Goal: Navigation & Orientation: Find specific page/section

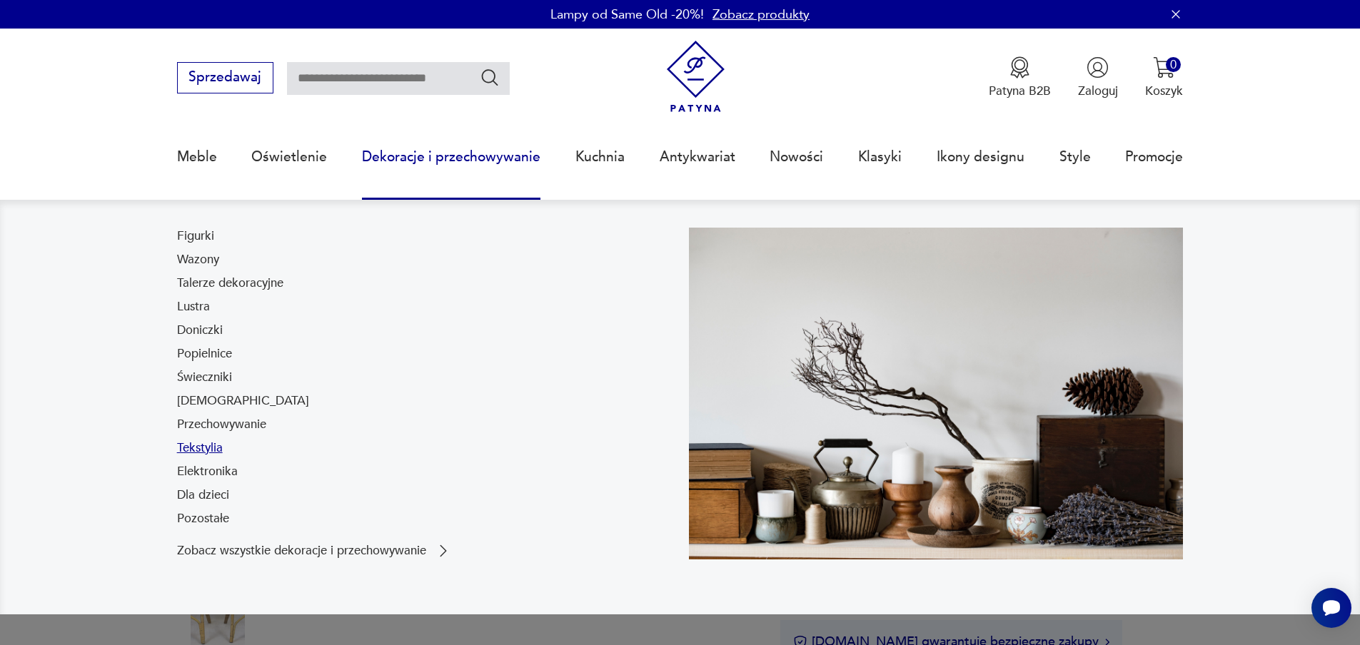
click at [205, 445] on link "Tekstylia" at bounding box center [200, 448] width 46 height 17
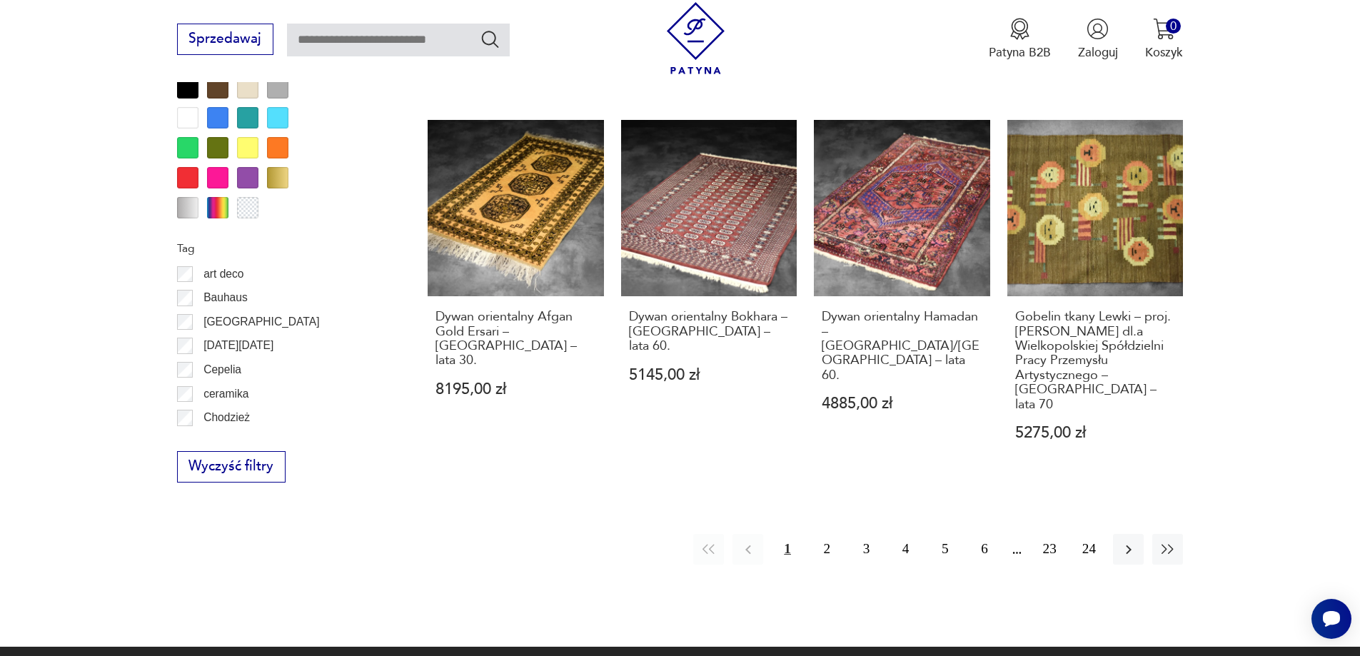
scroll to position [1688, 0]
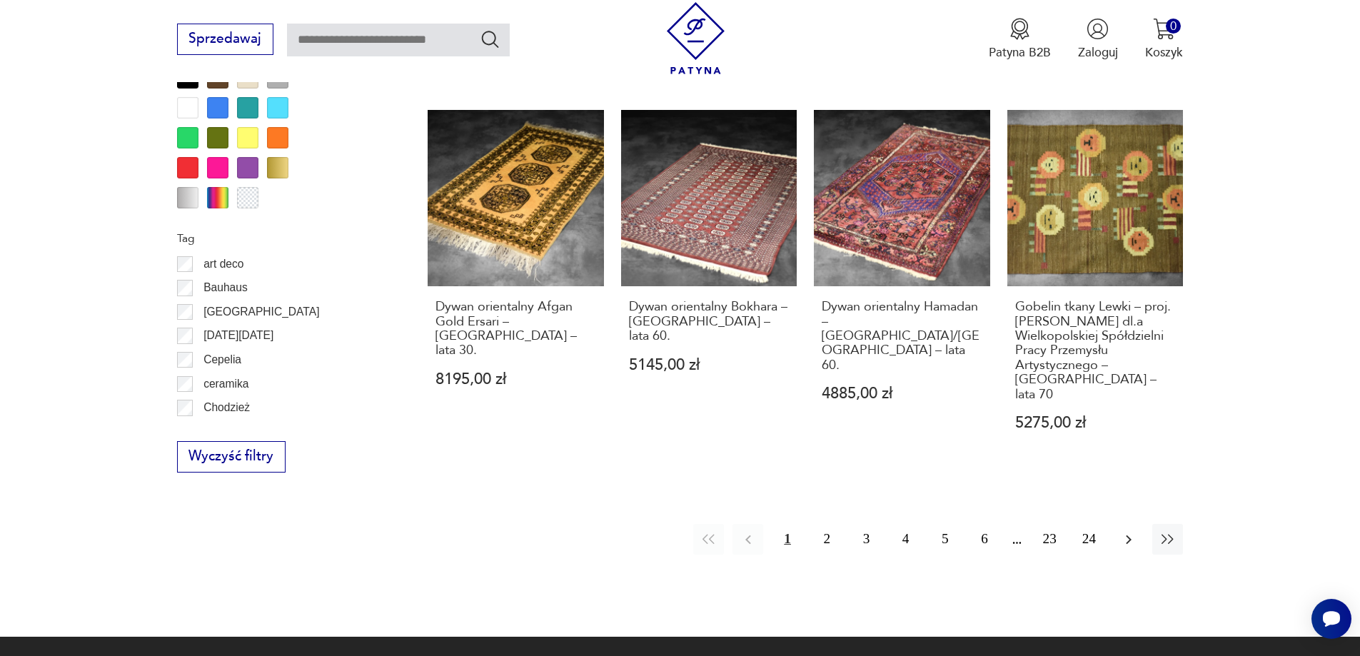
click at [1129, 531] on icon "button" at bounding box center [1128, 539] width 17 height 17
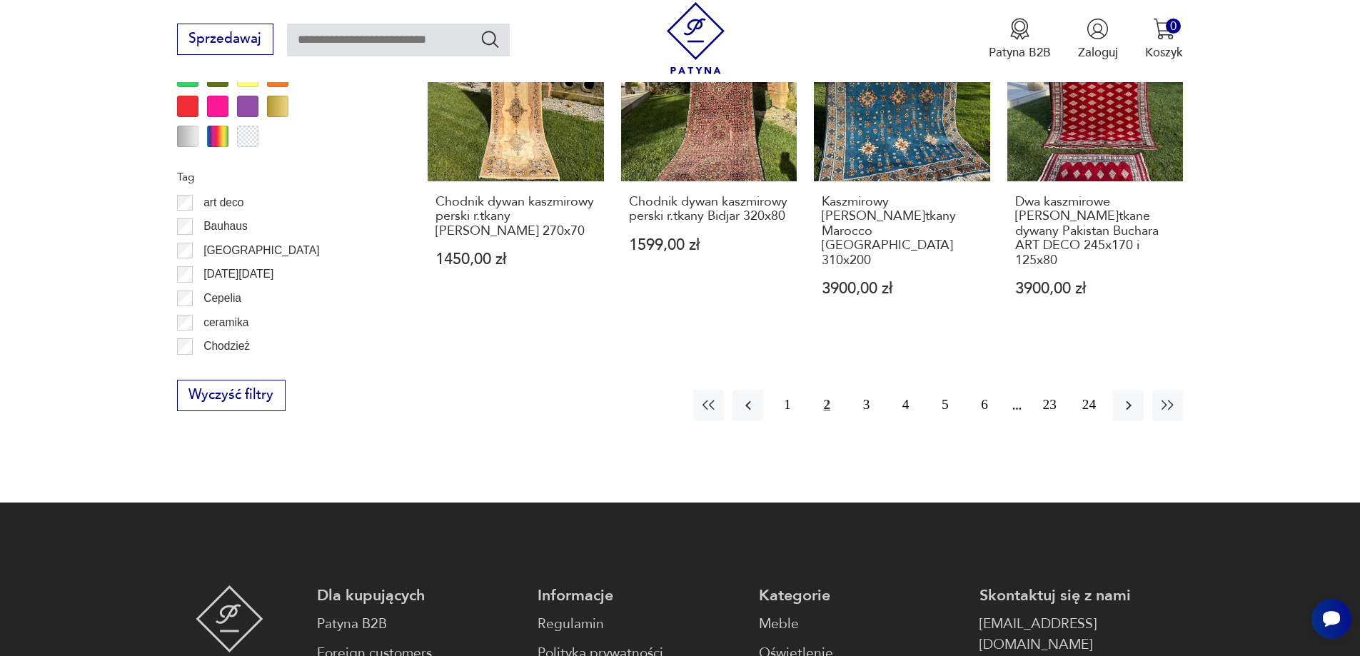
scroll to position [1760, 0]
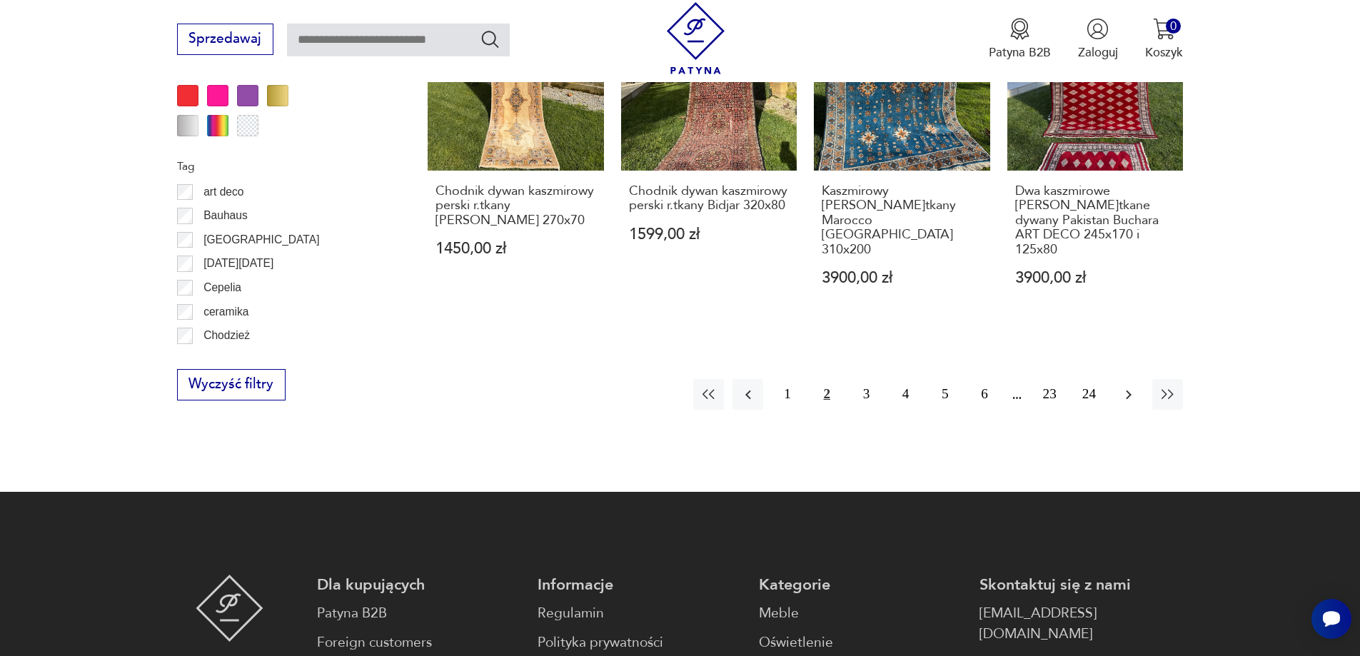
click at [1120, 386] on icon "button" at bounding box center [1128, 394] width 17 height 17
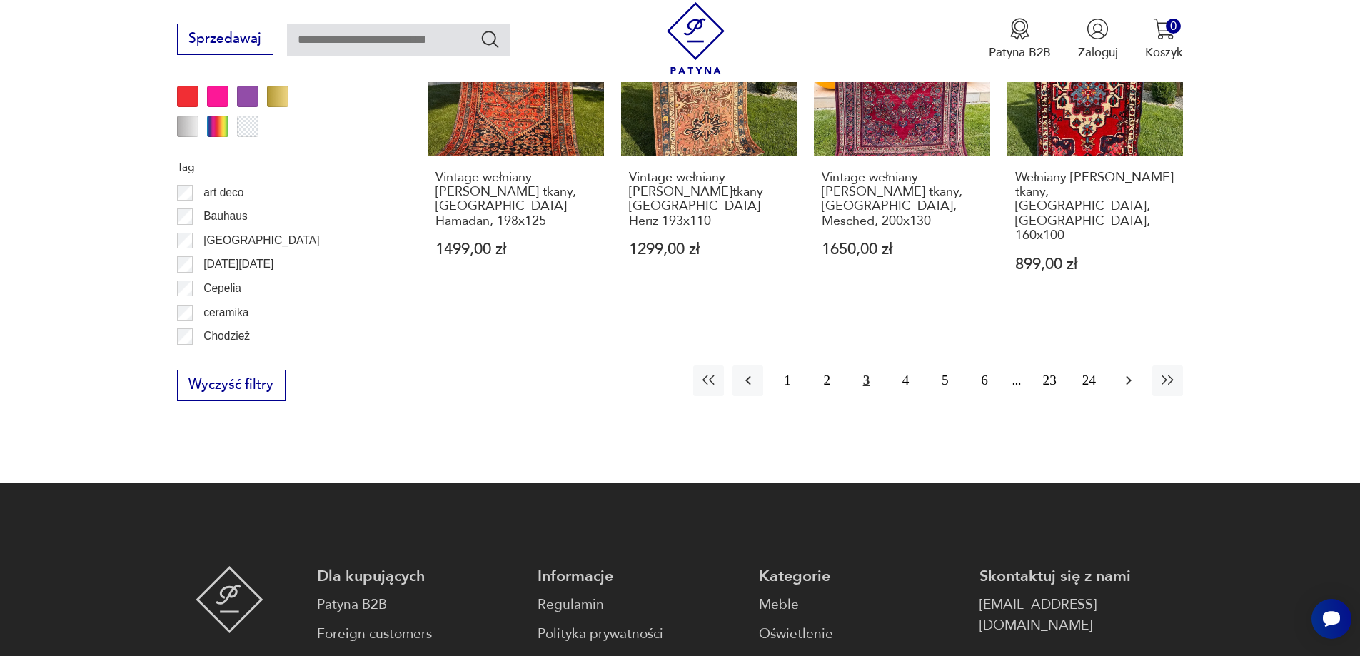
scroll to position [1760, 0]
click at [1134, 371] on icon "button" at bounding box center [1128, 379] width 17 height 17
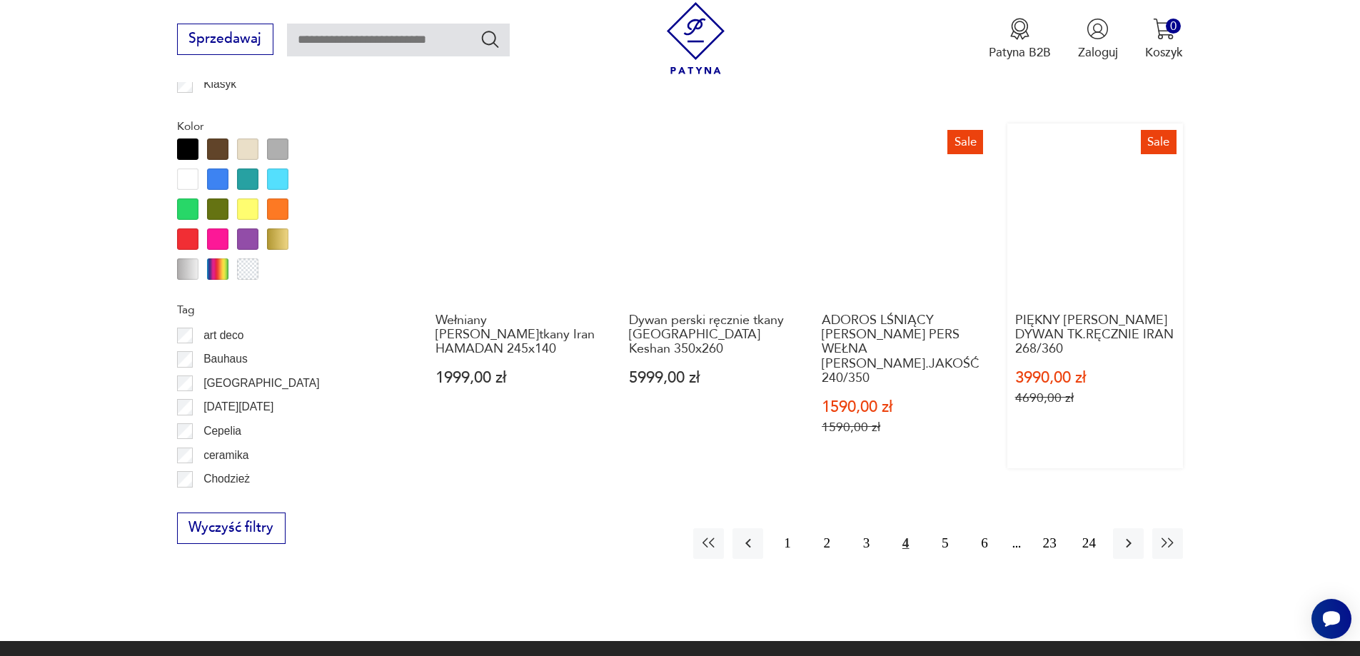
scroll to position [1617, 0]
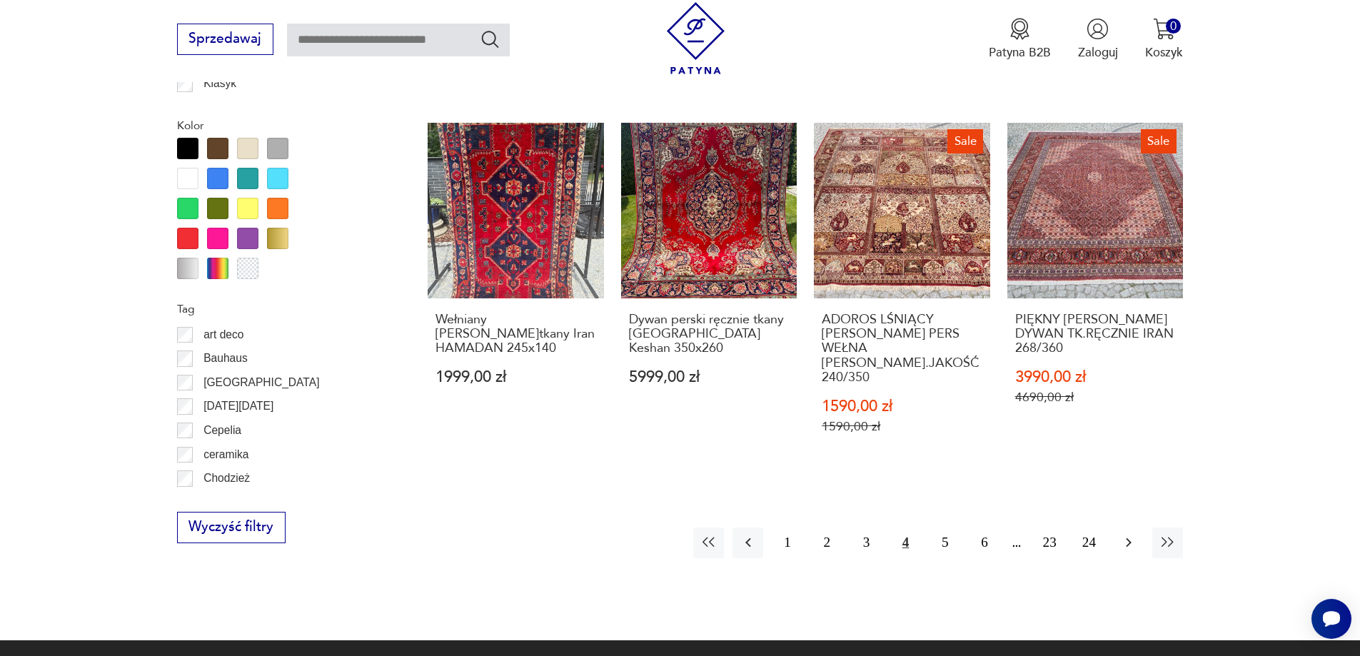
click at [1120, 534] on icon "button" at bounding box center [1128, 542] width 17 height 17
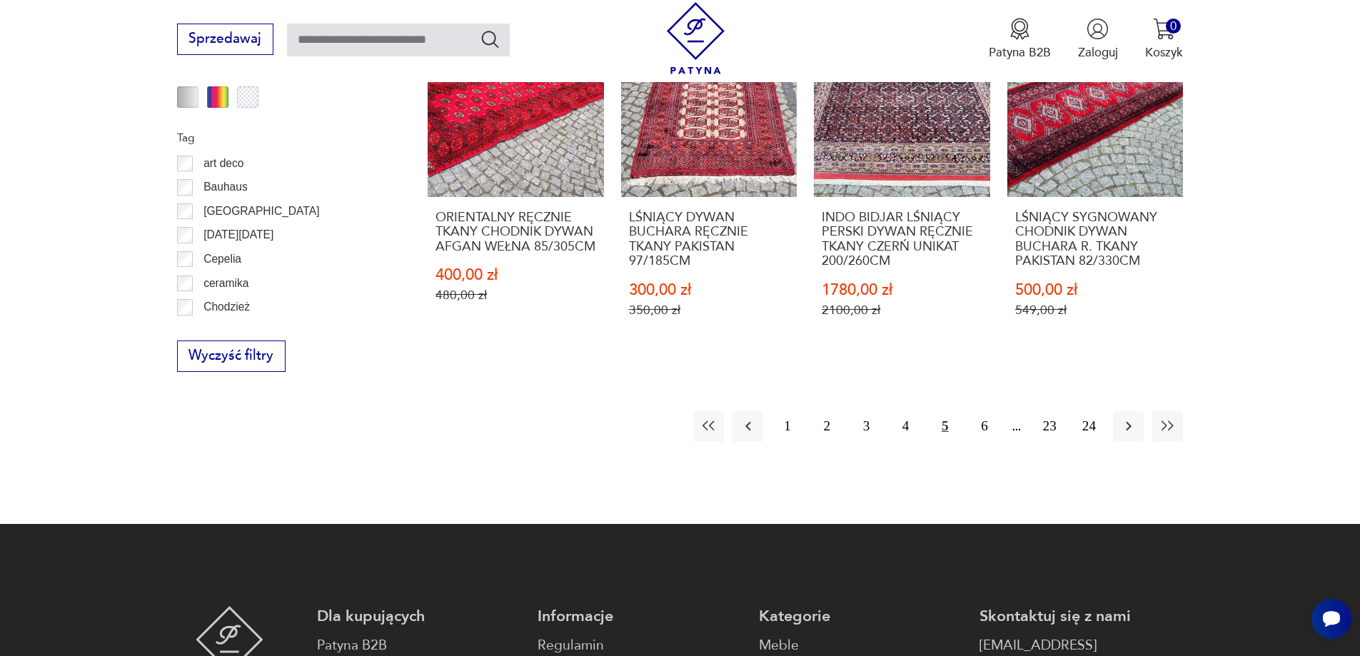
scroll to position [1832, 0]
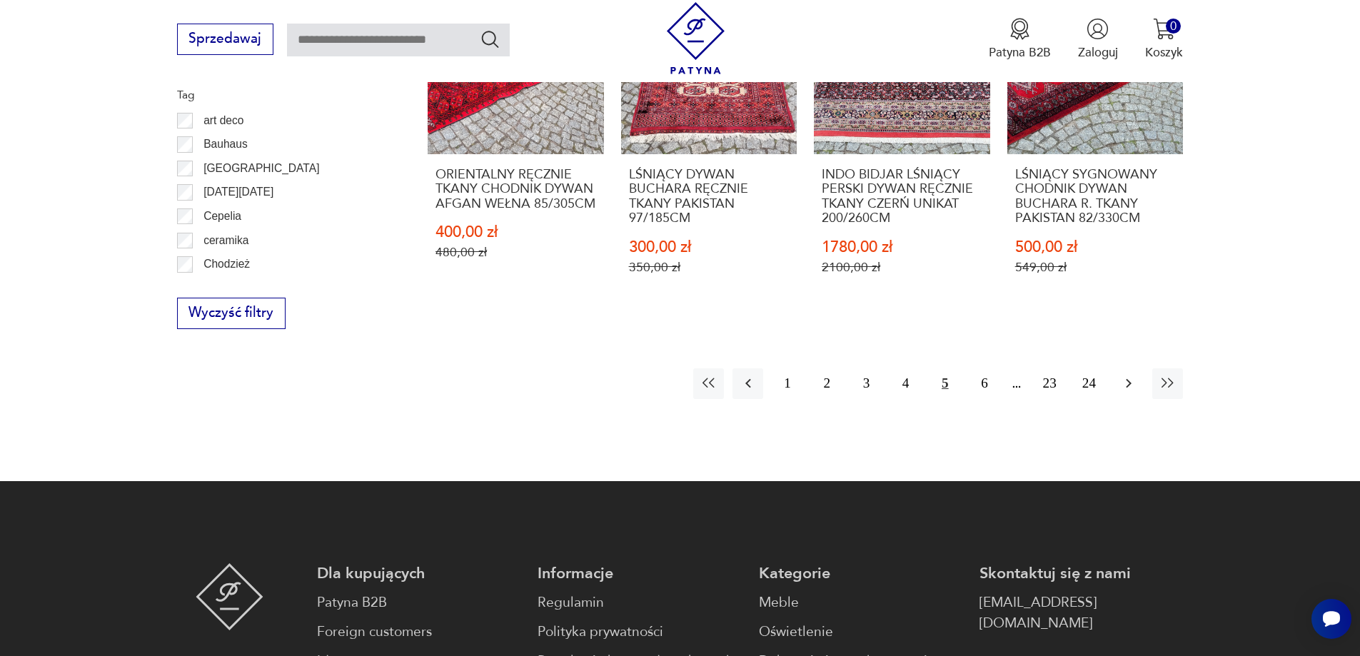
click at [1121, 375] on icon "button" at bounding box center [1128, 383] width 17 height 17
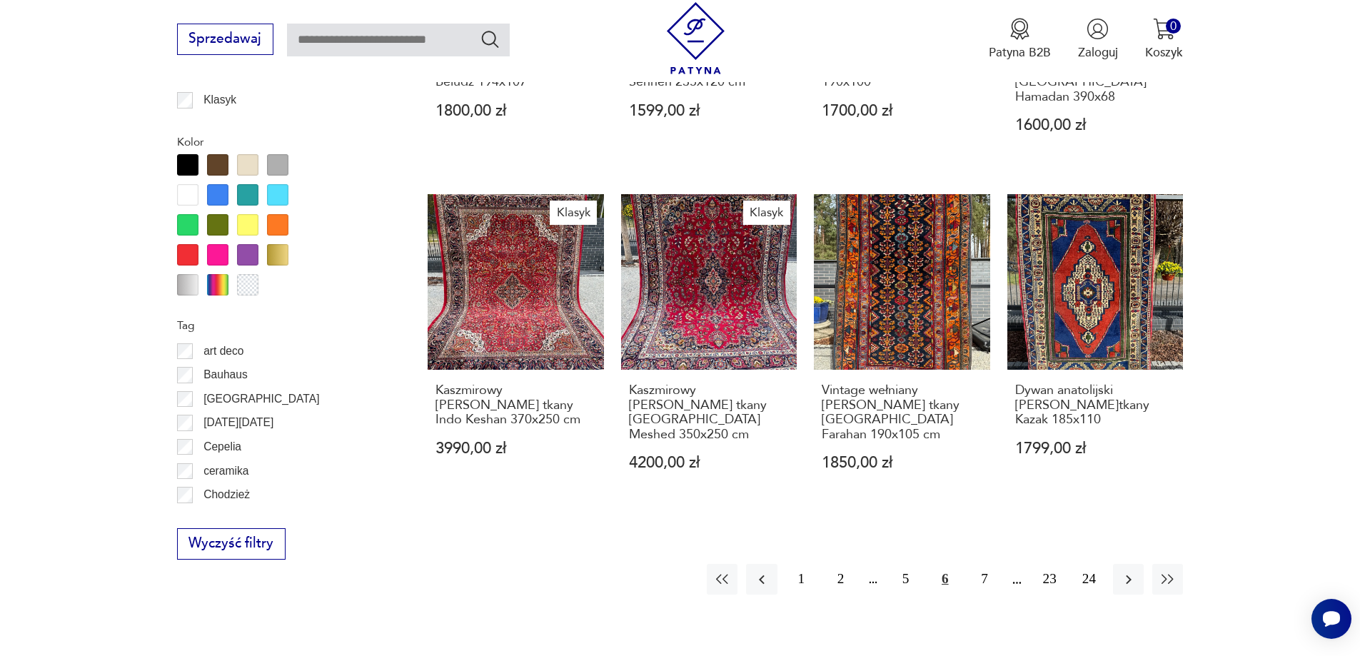
scroll to position [1617, 0]
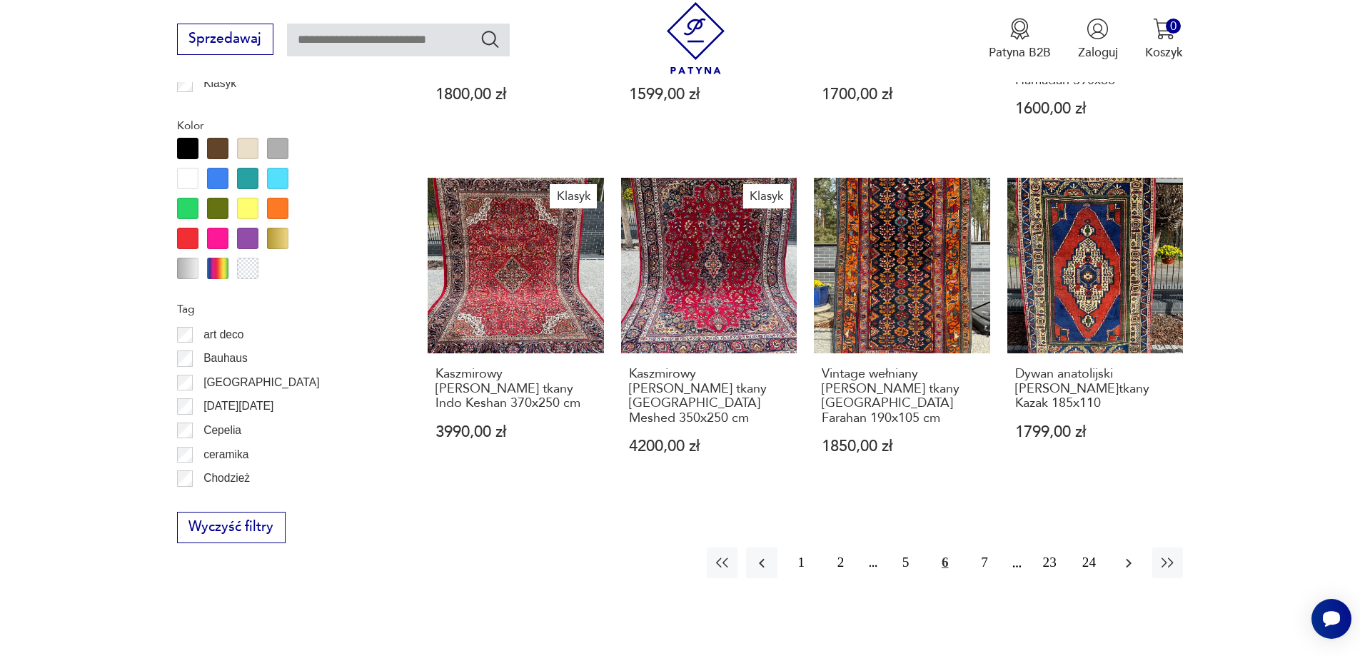
click at [1120, 555] on icon "button" at bounding box center [1128, 563] width 17 height 17
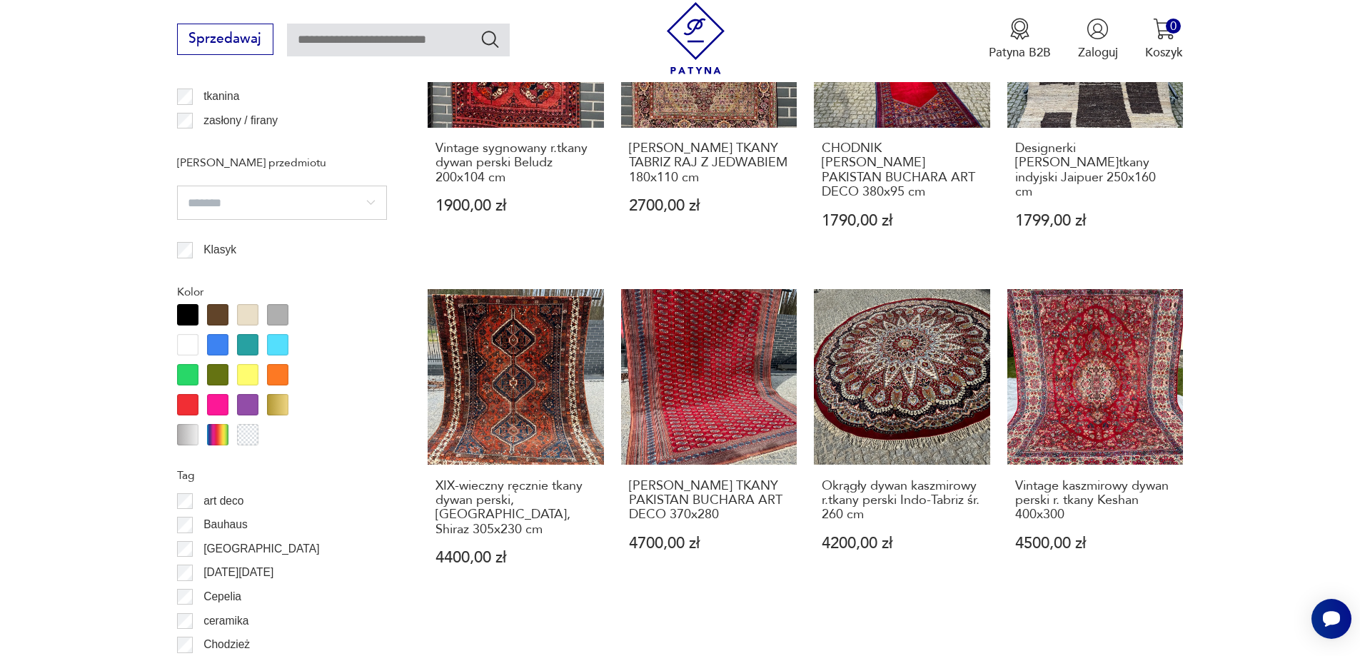
scroll to position [1546, 0]
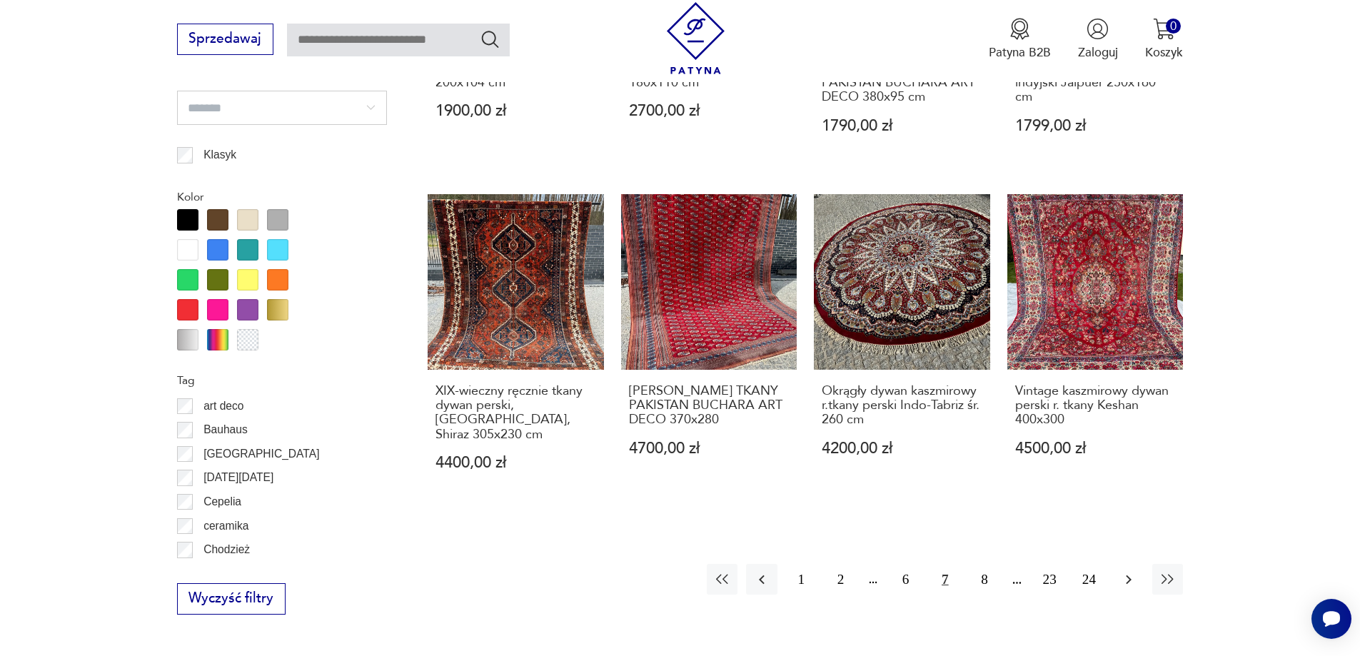
click at [1129, 575] on icon "button" at bounding box center [1128, 579] width 17 height 17
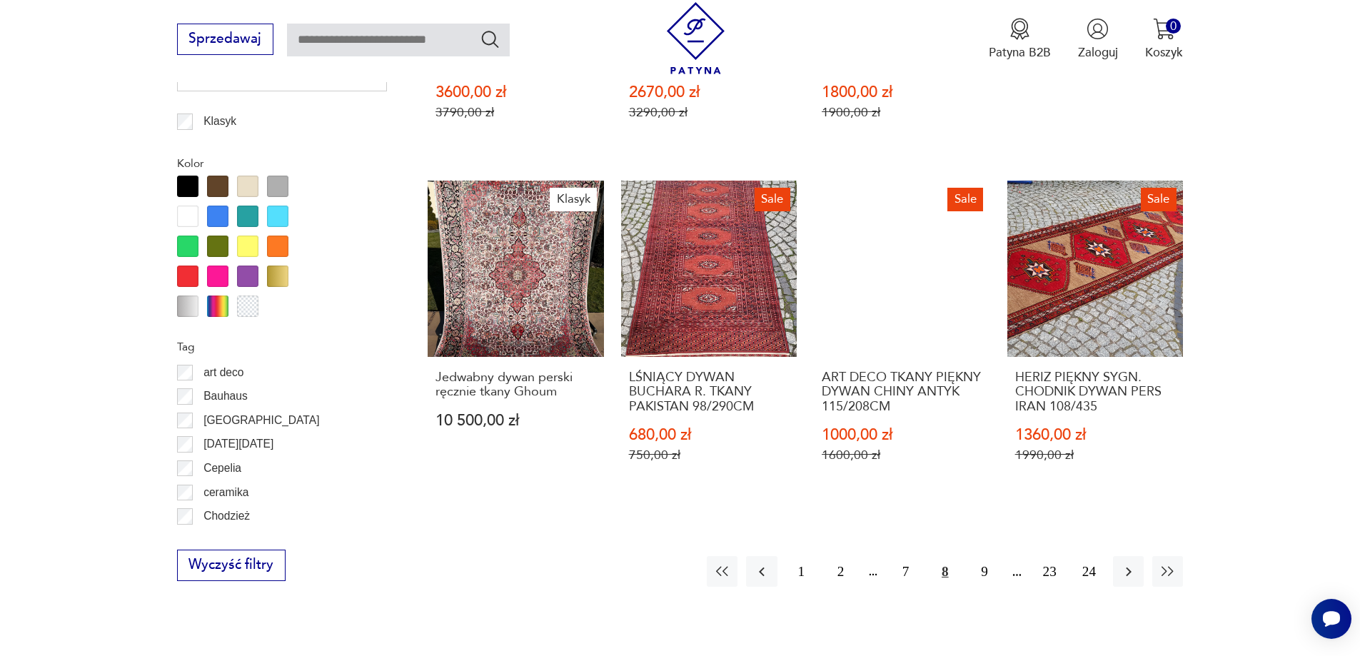
scroll to position [1617, 0]
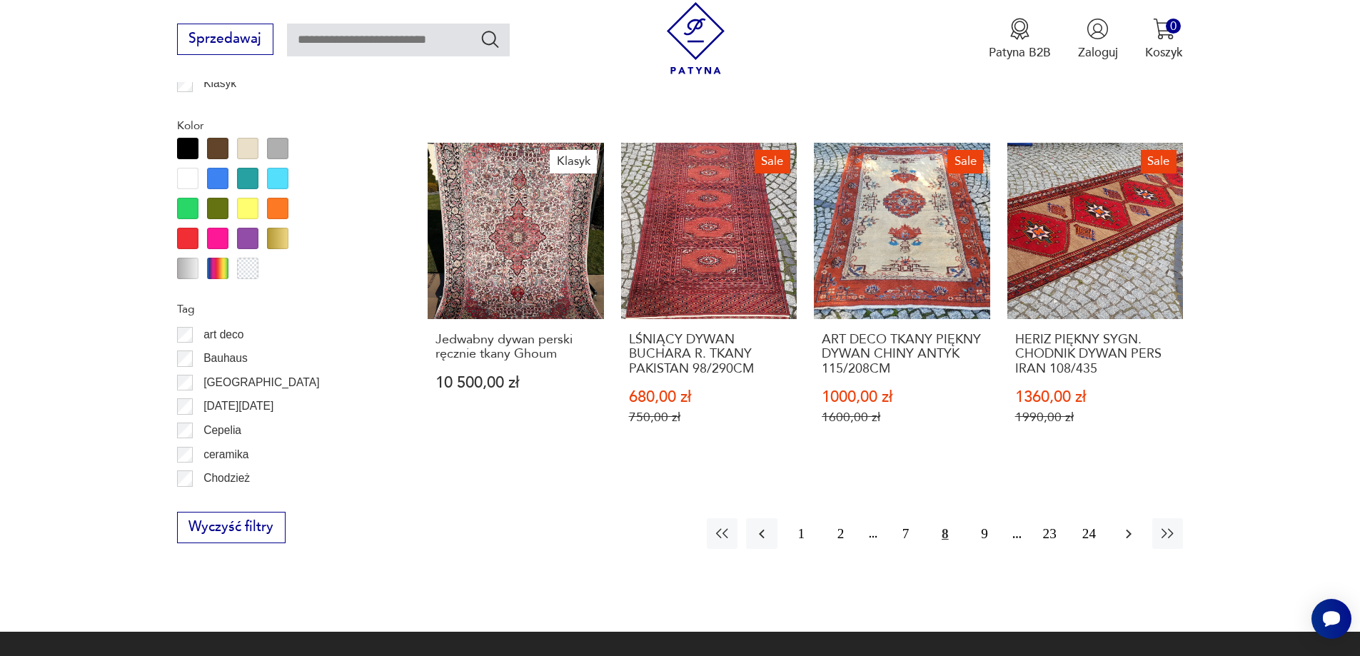
click at [1125, 526] on icon "button" at bounding box center [1128, 533] width 17 height 17
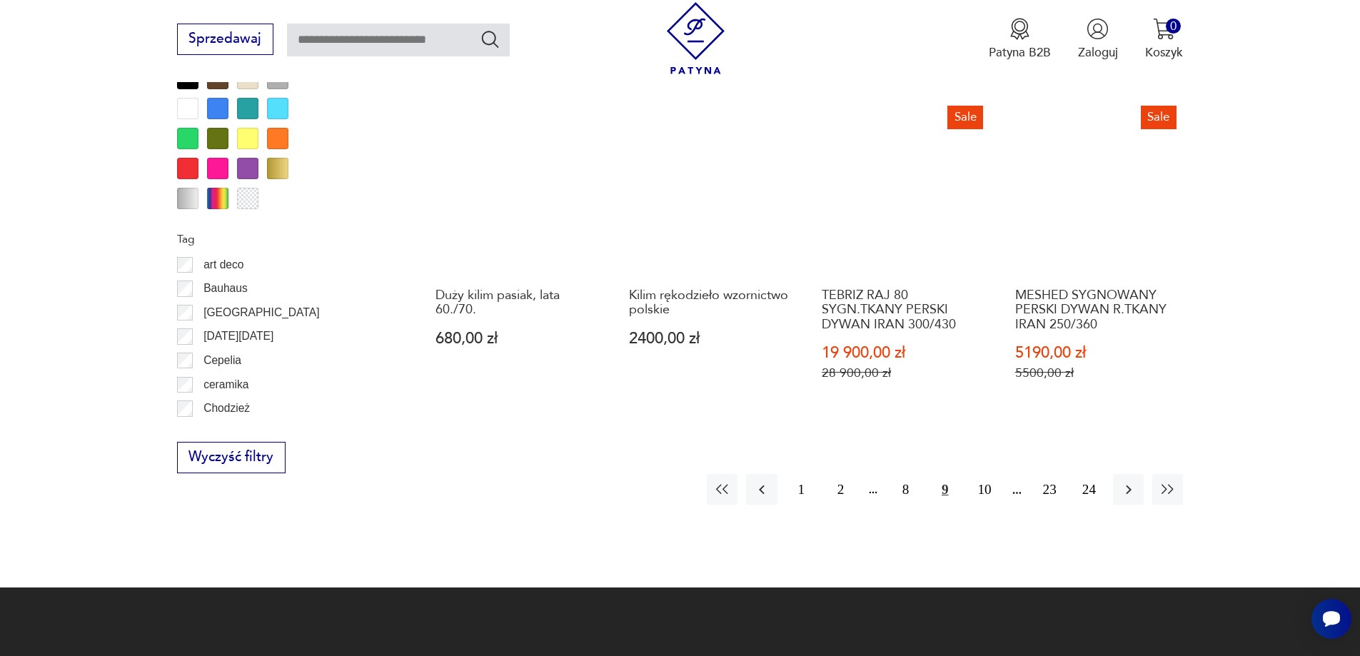
scroll to position [1689, 0]
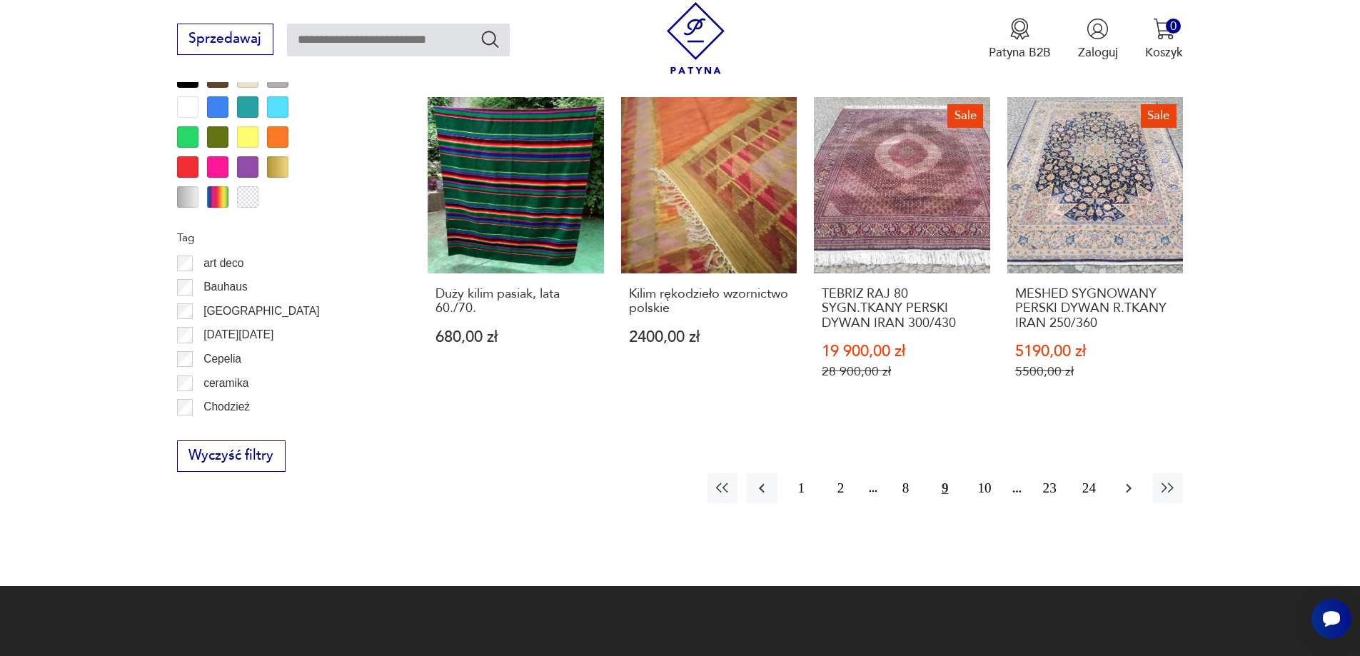
click at [1129, 483] on icon "button" at bounding box center [1129, 487] width 6 height 9
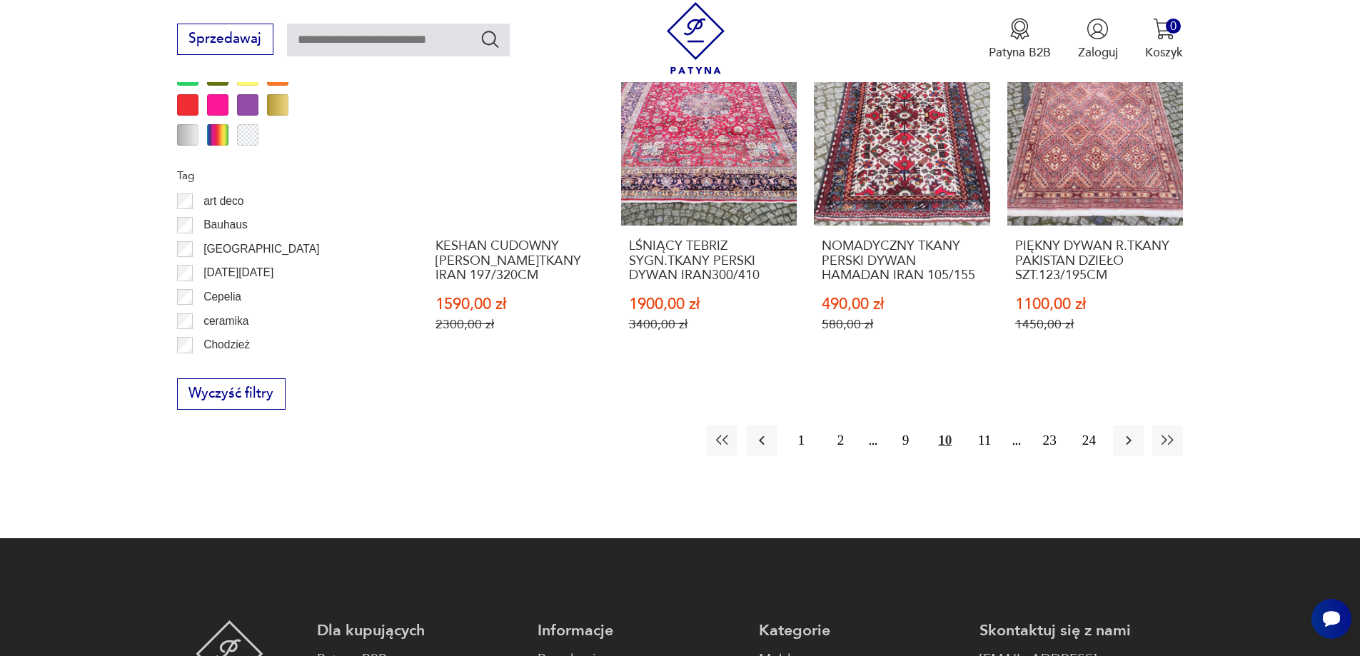
scroll to position [1760, 0]
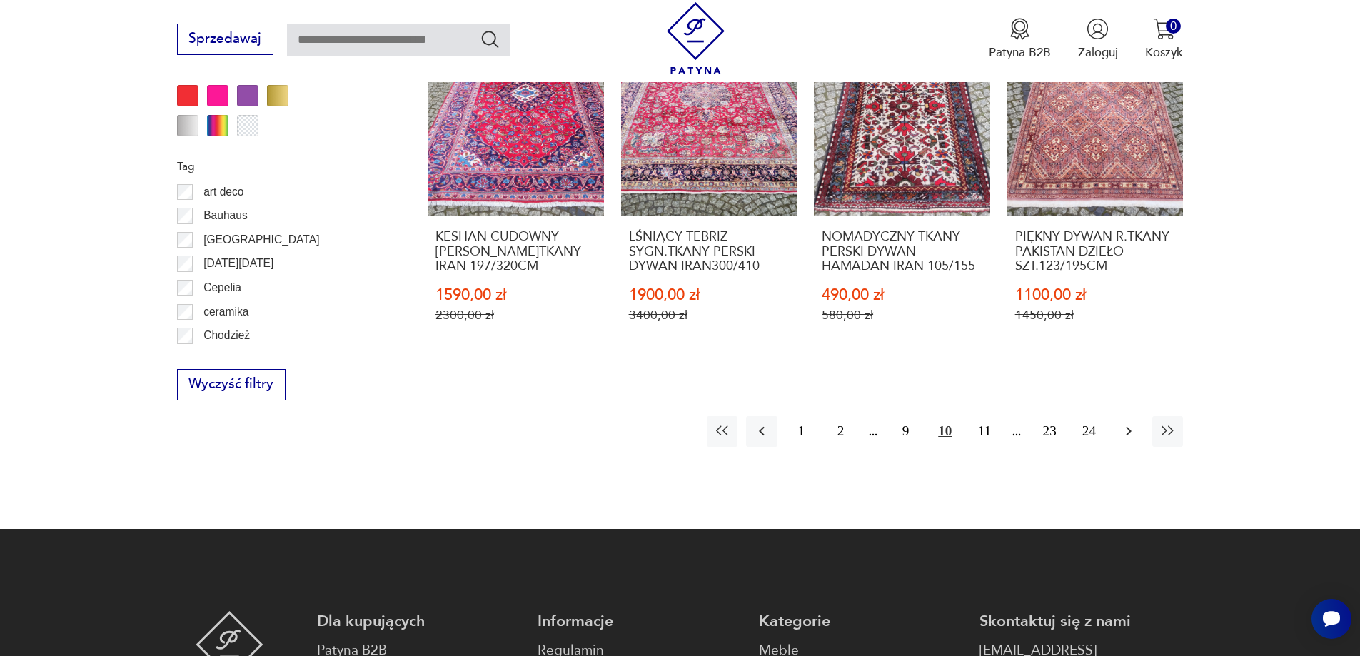
click at [1126, 423] on icon "button" at bounding box center [1128, 431] width 17 height 17
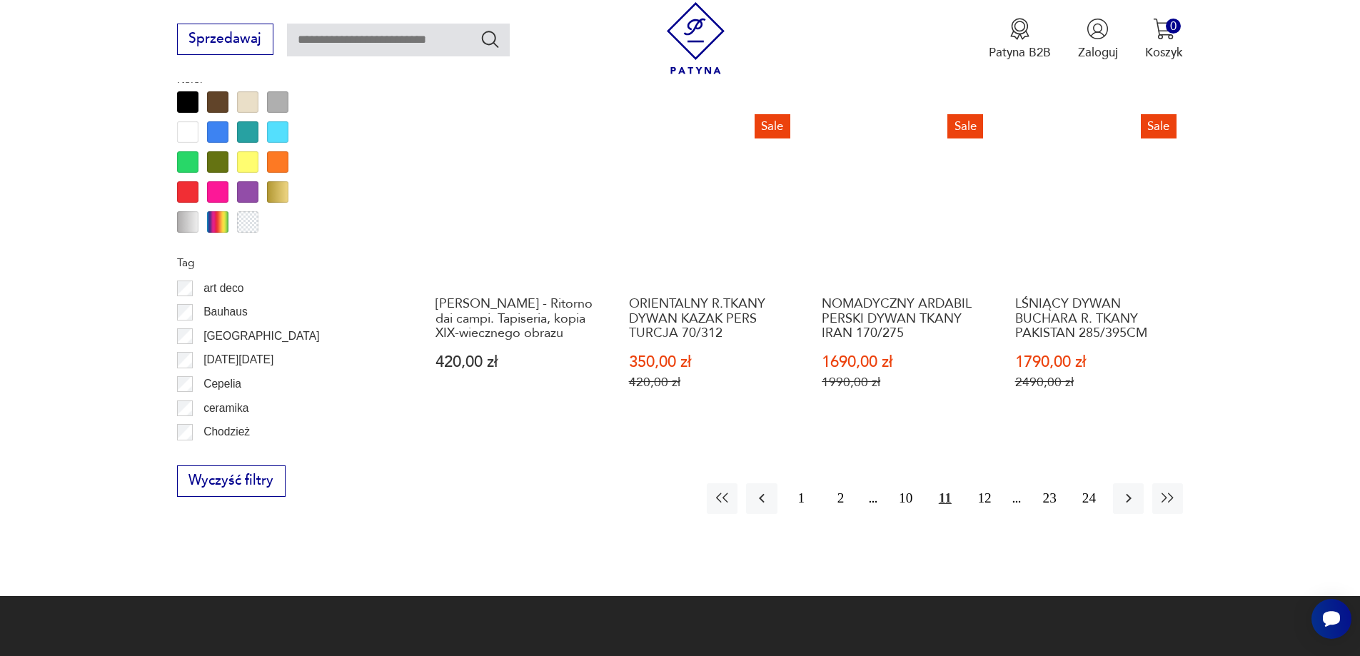
scroll to position [1689, 0]
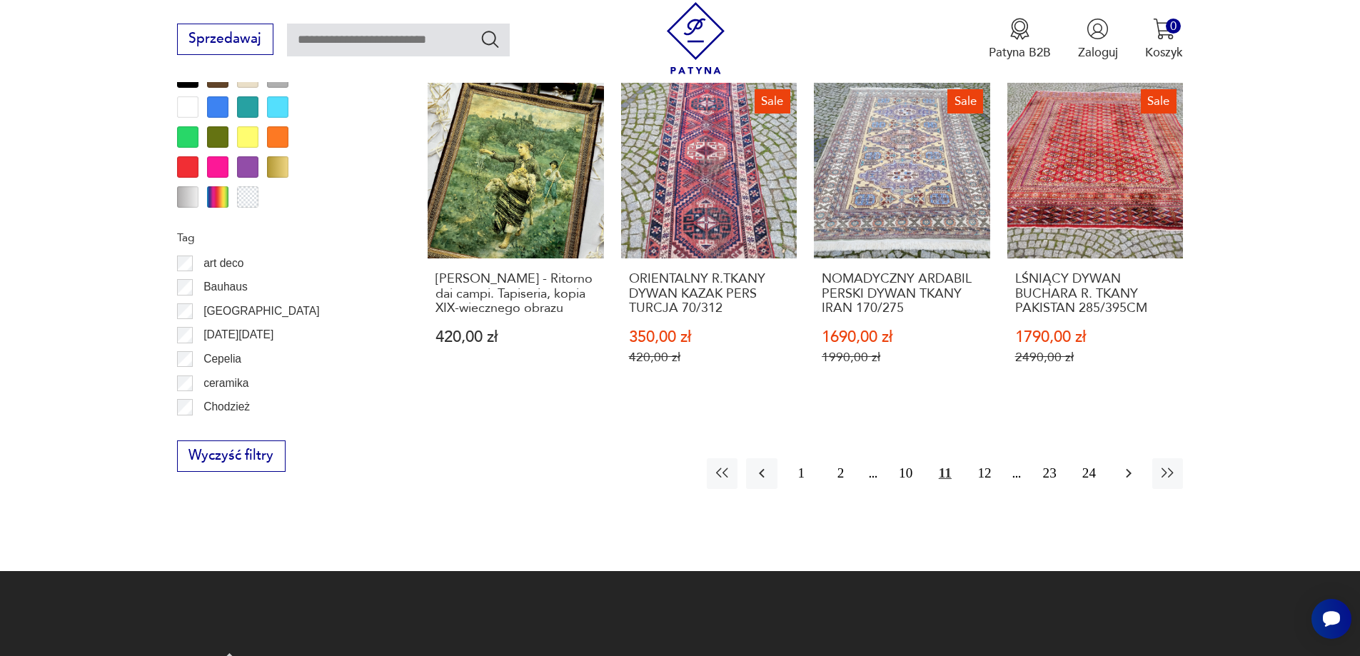
click at [1124, 475] on icon "button" at bounding box center [1128, 473] width 17 height 17
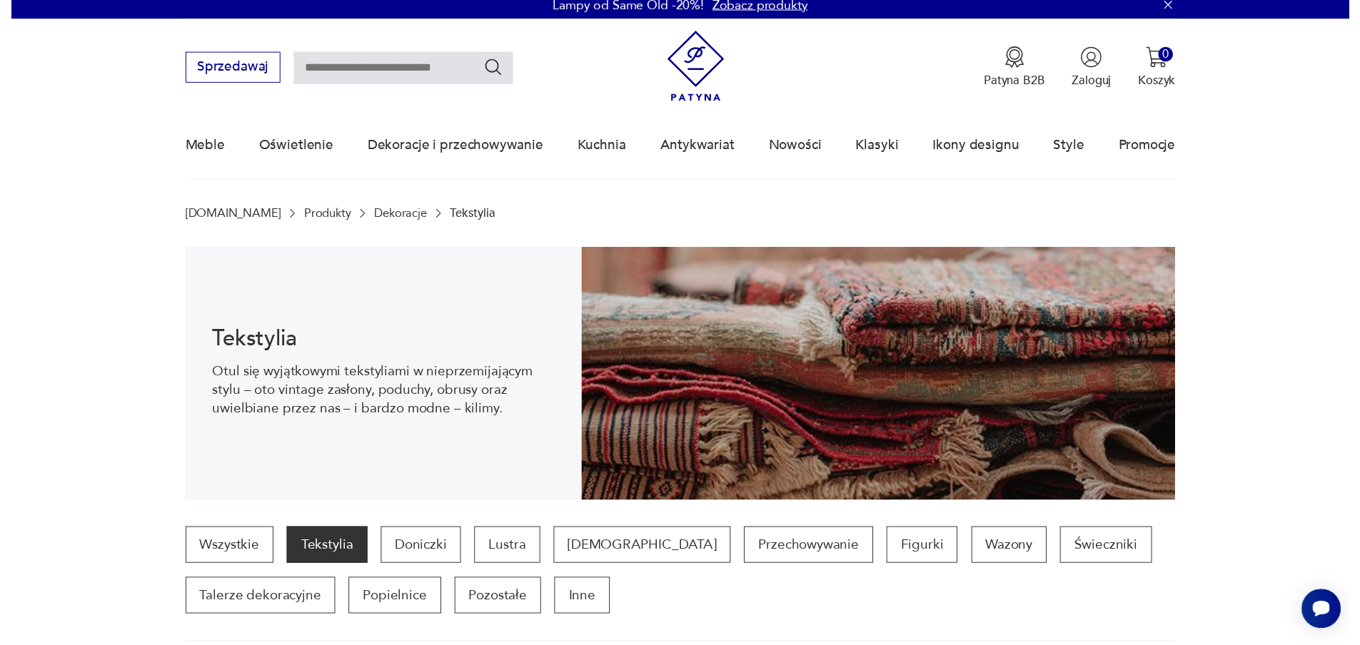
scroll to position [0, 0]
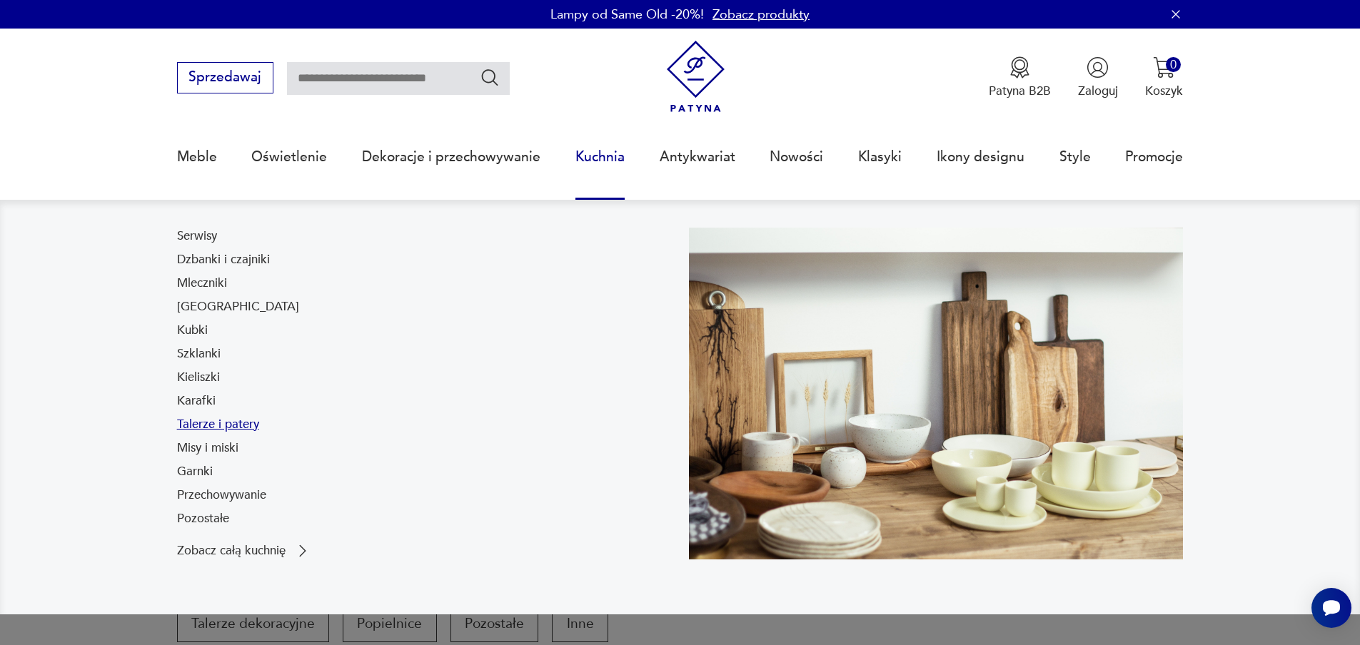
click at [240, 423] on link "Talerze i patery" at bounding box center [218, 424] width 82 height 17
